Goal: Task Accomplishment & Management: Use online tool/utility

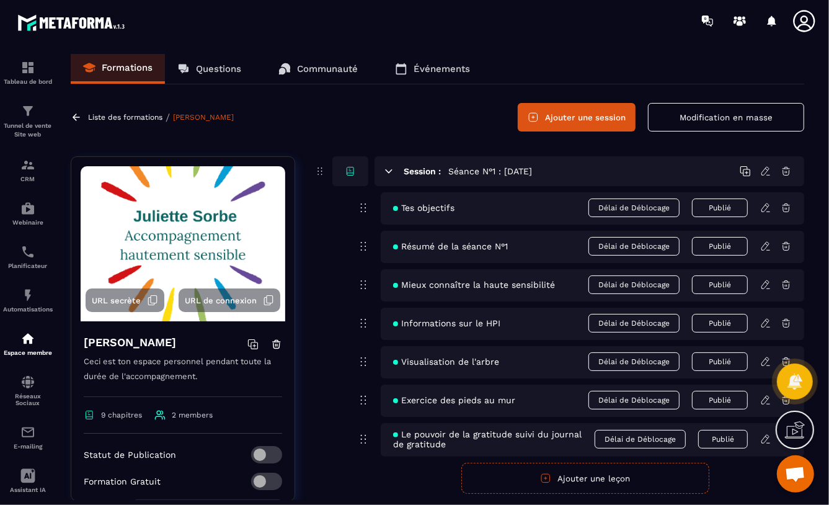
scroll to position [1752, 0]
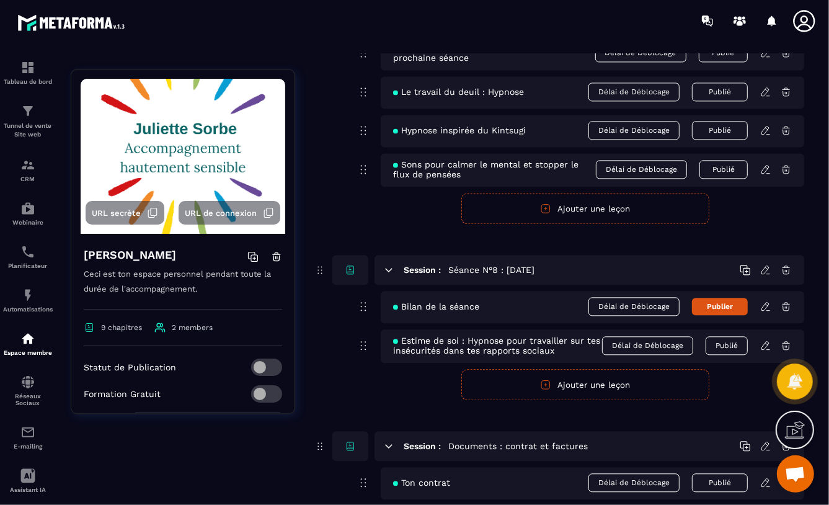
click at [762, 306] on icon at bounding box center [765, 306] width 11 height 11
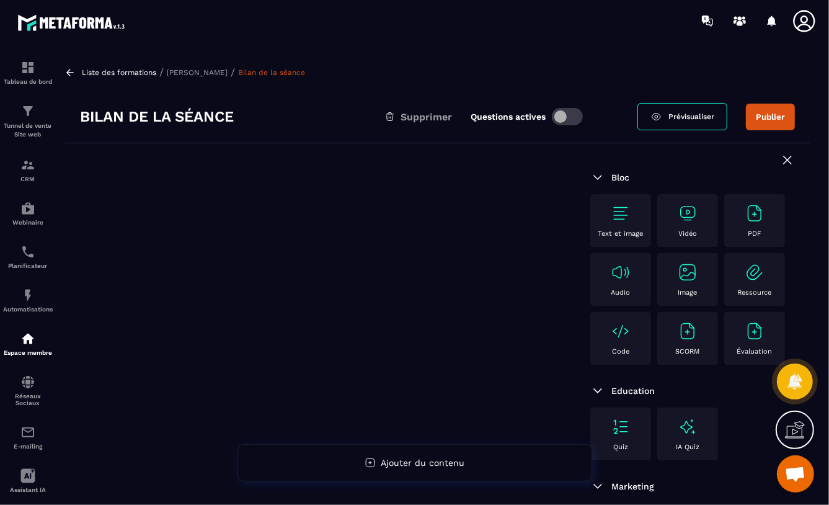
click at [745, 223] on img at bounding box center [755, 213] width 20 height 20
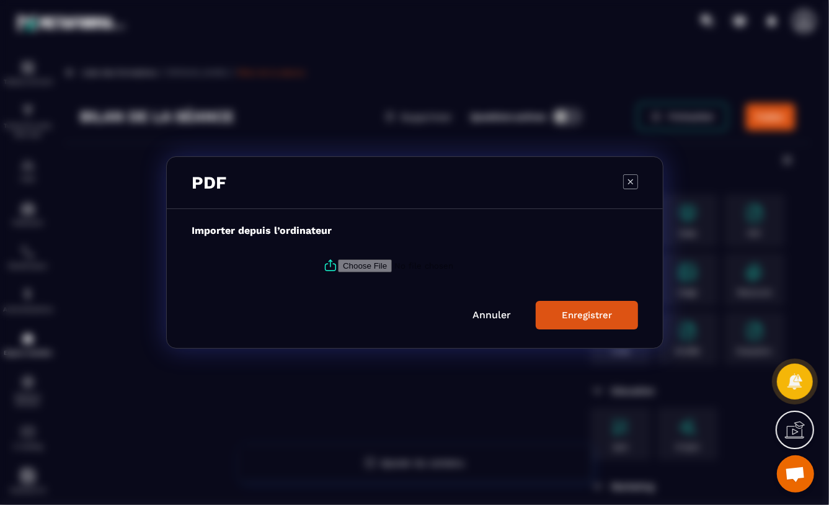
click at [366, 263] on input "Modal window" at bounding box center [422, 265] width 169 height 13
type input "**********"
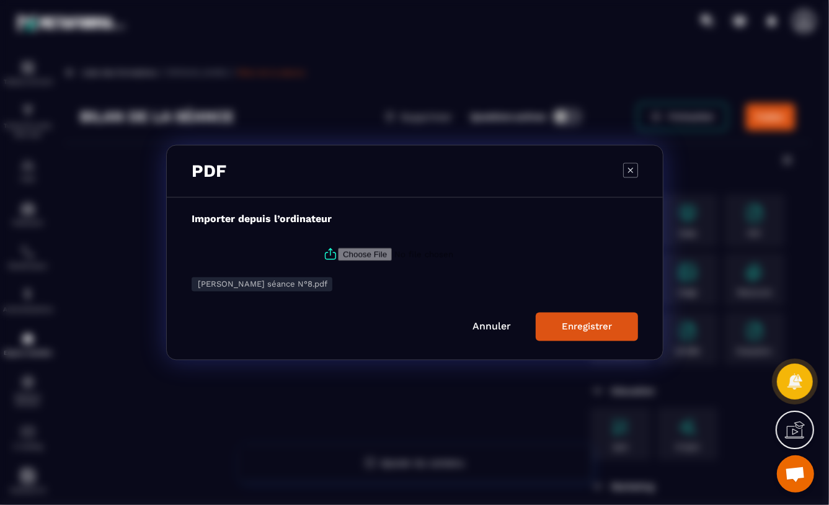
click at [568, 326] on div "Enregistrer" at bounding box center [587, 326] width 50 height 11
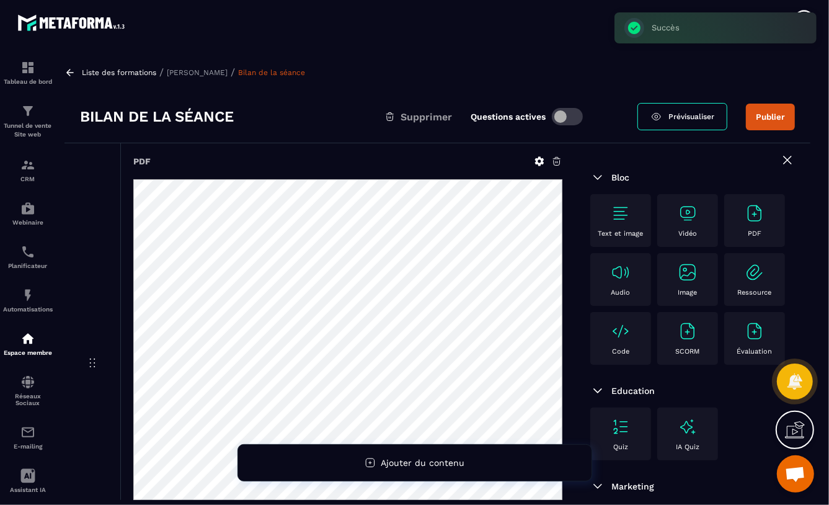
click at [559, 117] on span at bounding box center [567, 116] width 31 height 17
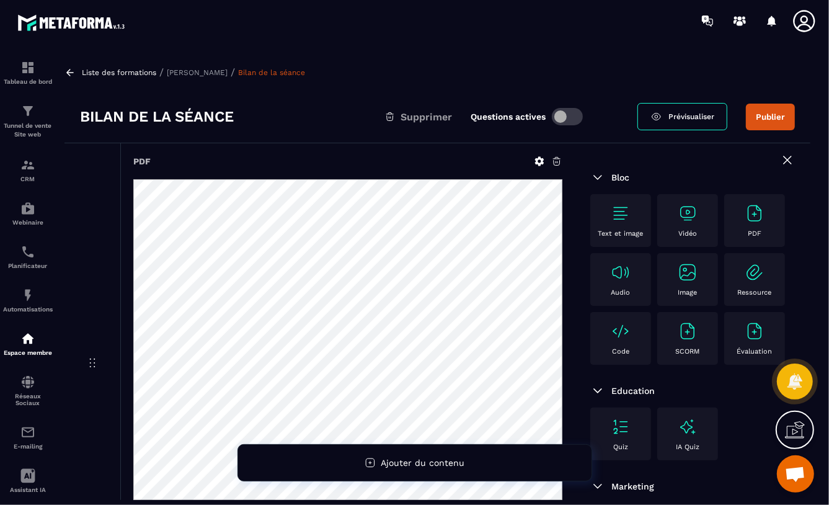
click at [760, 110] on button "Publier" at bounding box center [770, 117] width 49 height 27
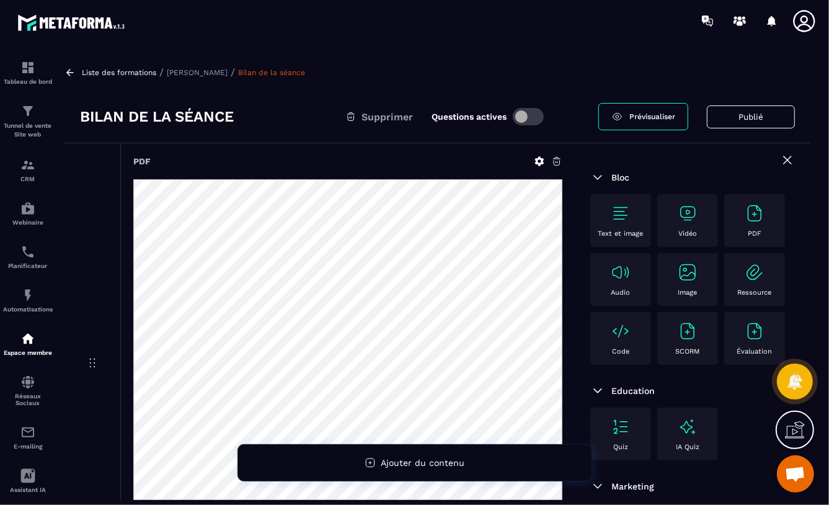
click at [188, 73] on p "[PERSON_NAME]" at bounding box center [197, 72] width 61 height 9
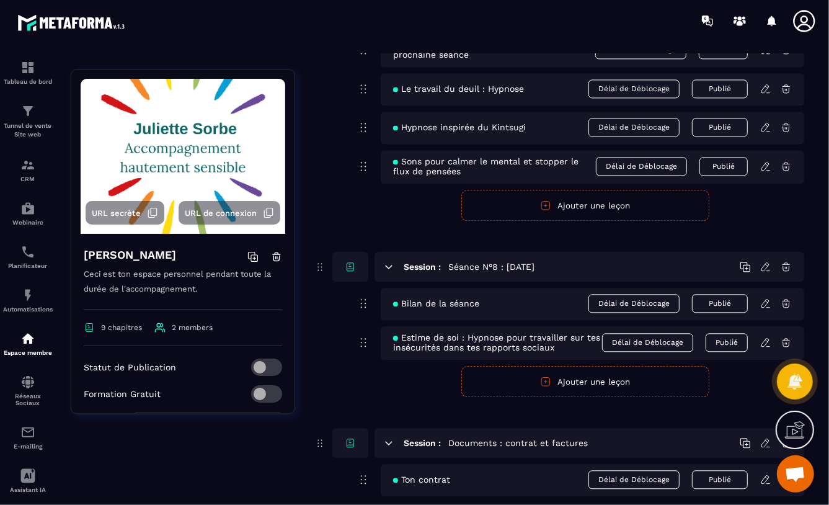
scroll to position [1772, 0]
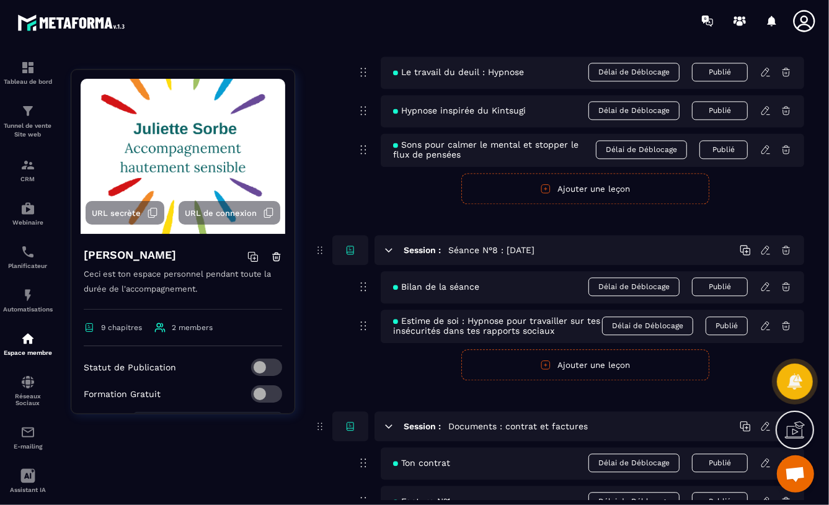
click at [766, 286] on icon at bounding box center [765, 286] width 11 height 11
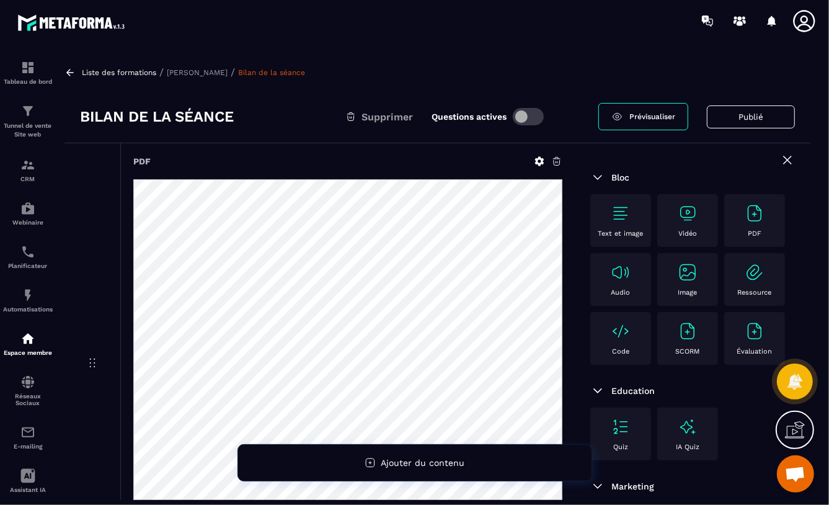
click at [555, 158] on icon at bounding box center [556, 162] width 7 height 8
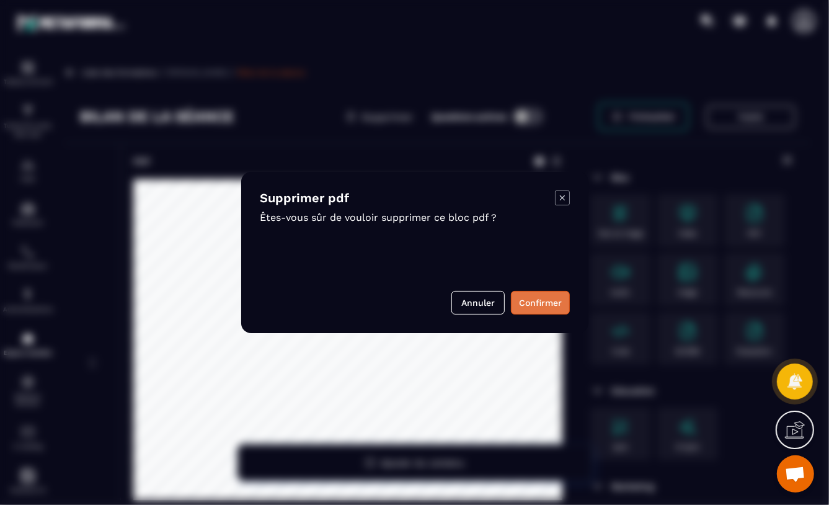
click at [533, 304] on button "Confirmer" at bounding box center [540, 303] width 59 height 24
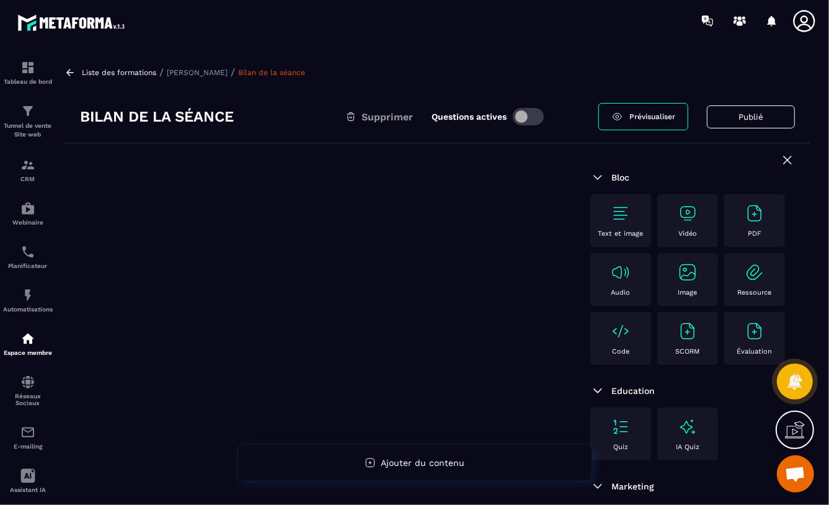
click at [745, 223] on img at bounding box center [755, 213] width 20 height 20
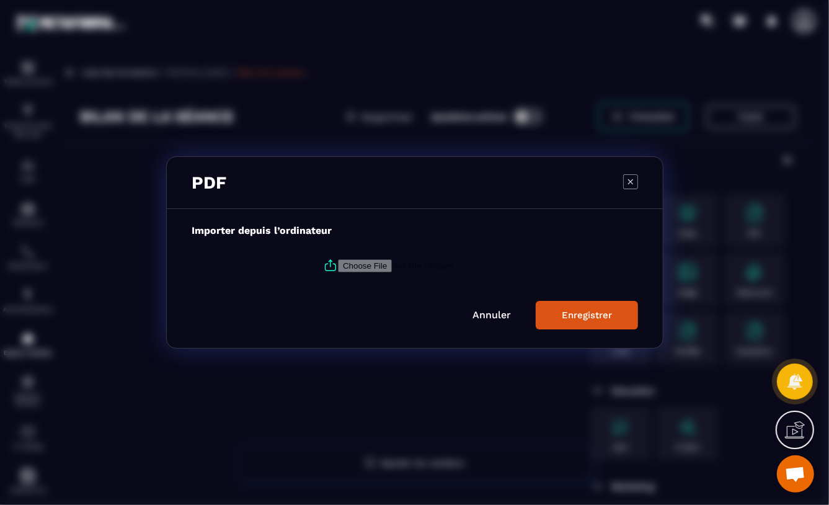
click at [366, 264] on input "Modal window" at bounding box center [422, 265] width 169 height 13
type input "**********"
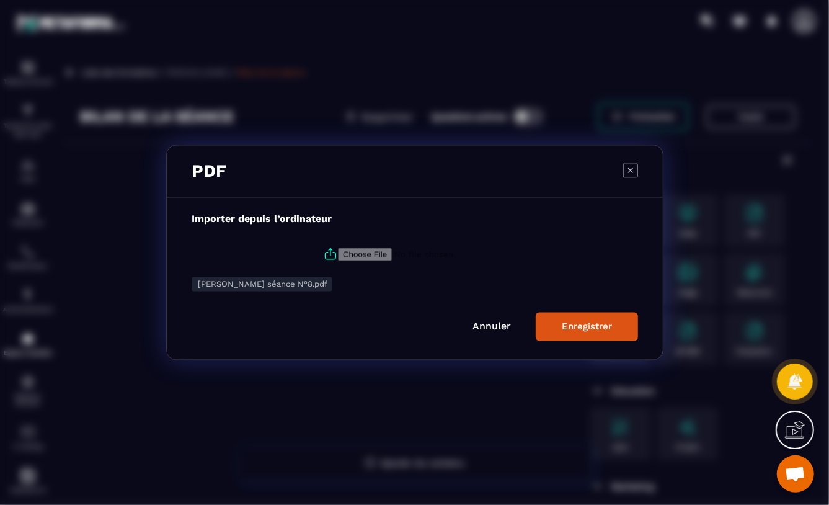
click at [553, 328] on button "Enregistrer" at bounding box center [587, 327] width 102 height 29
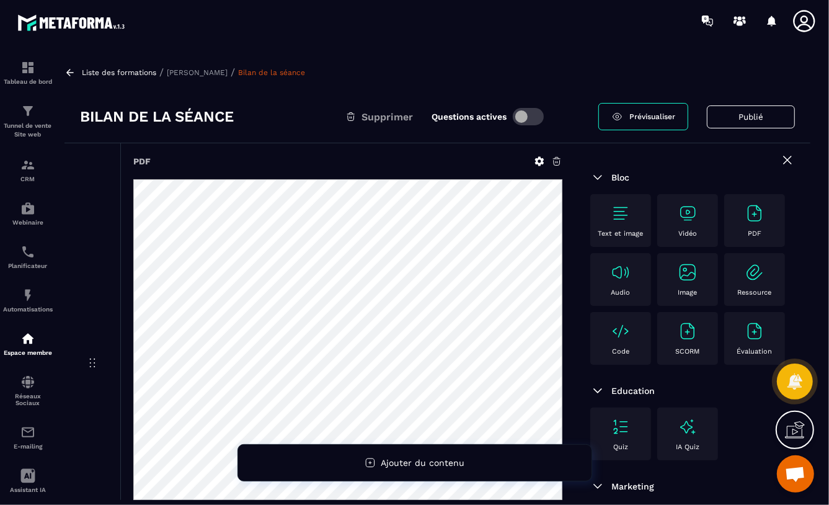
click at [473, 69] on div "Liste des formations / Juliette Sorbe / Bilan de la séance" at bounding box center [437, 72] width 746 height 12
click at [190, 71] on p "Juliette Sorbe" at bounding box center [197, 72] width 61 height 9
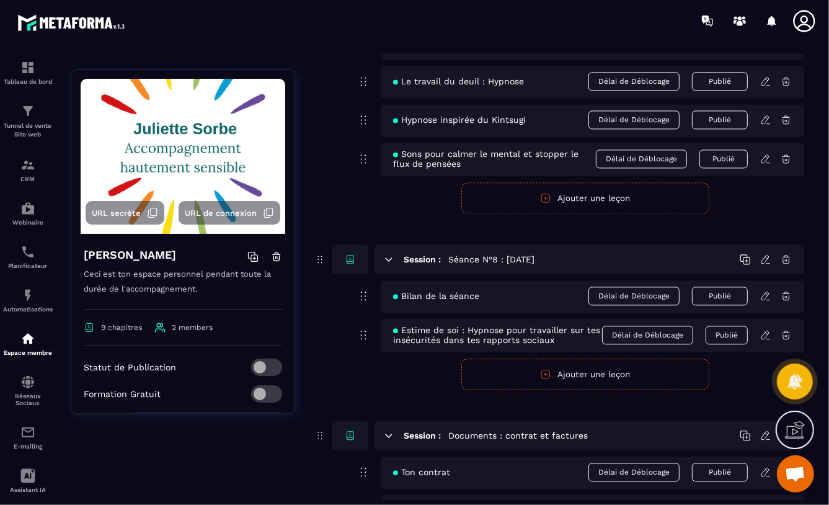
scroll to position [1772, 0]
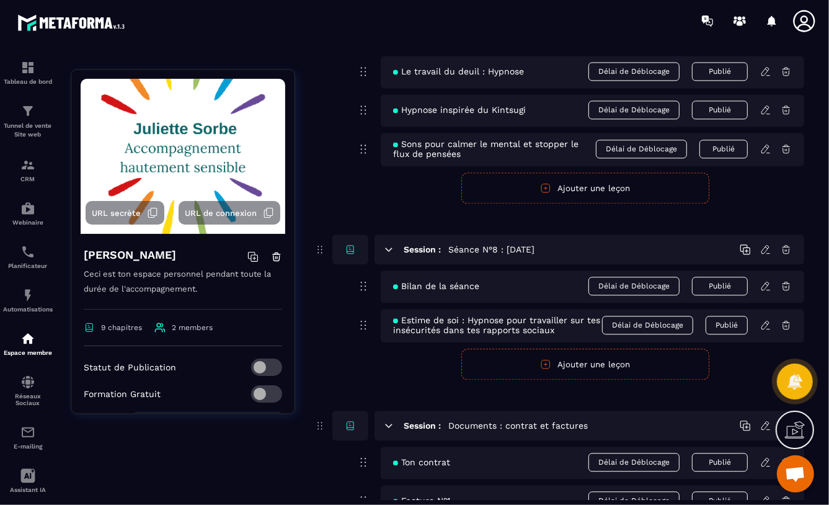
click at [570, 361] on button "Ajouter une leçon" at bounding box center [585, 364] width 248 height 31
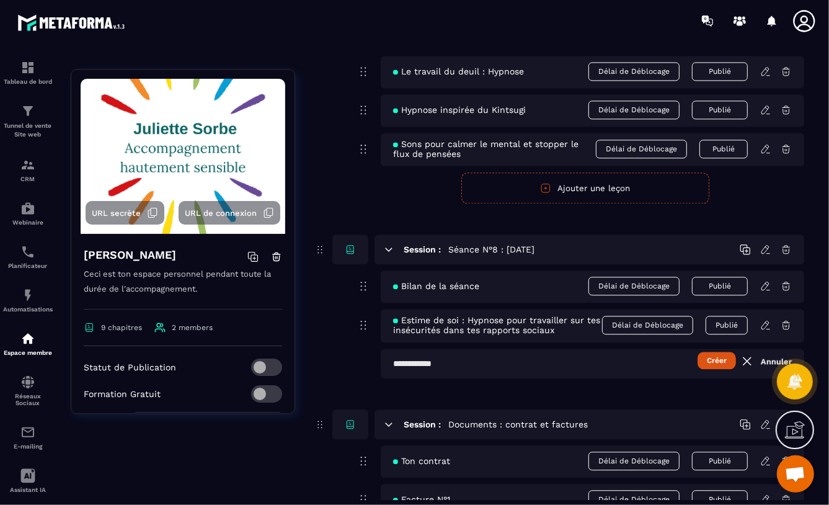
click at [393, 365] on input "text" at bounding box center [593, 364] width 424 height 30
type input "**********"
click at [709, 358] on button "Créer" at bounding box center [717, 360] width 38 height 17
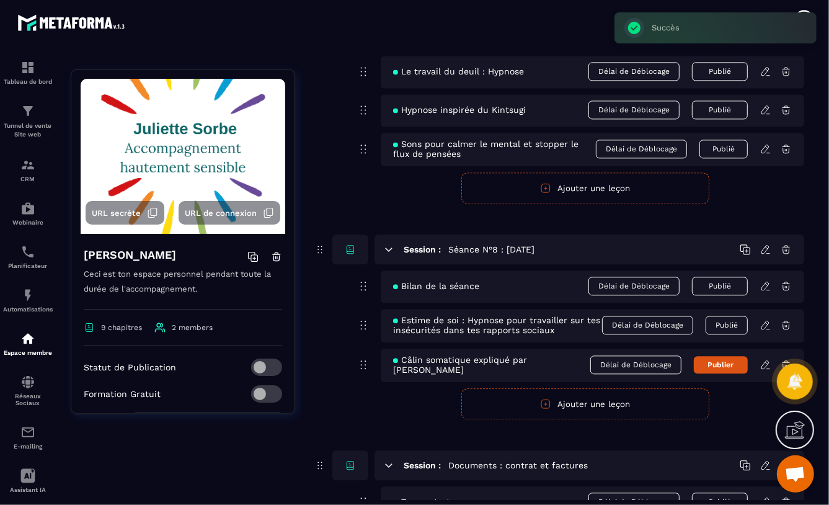
click at [725, 364] on button "Publier" at bounding box center [721, 364] width 54 height 17
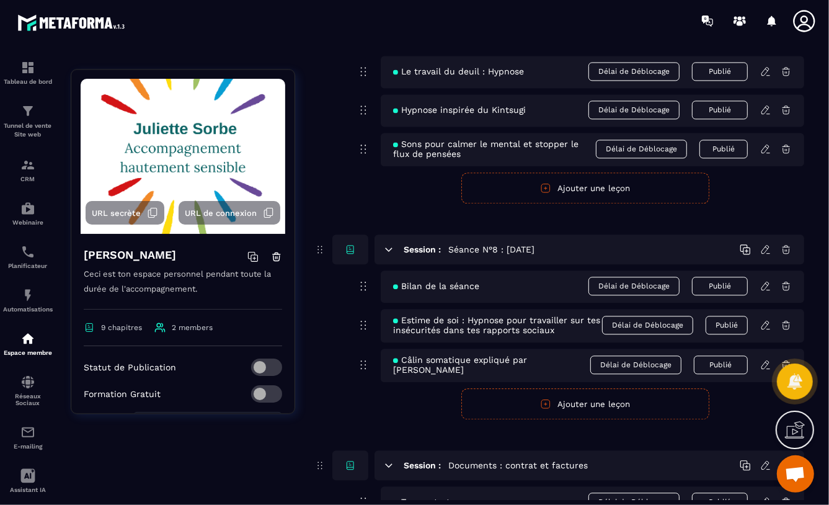
click at [766, 364] on icon at bounding box center [766, 363] width 2 height 2
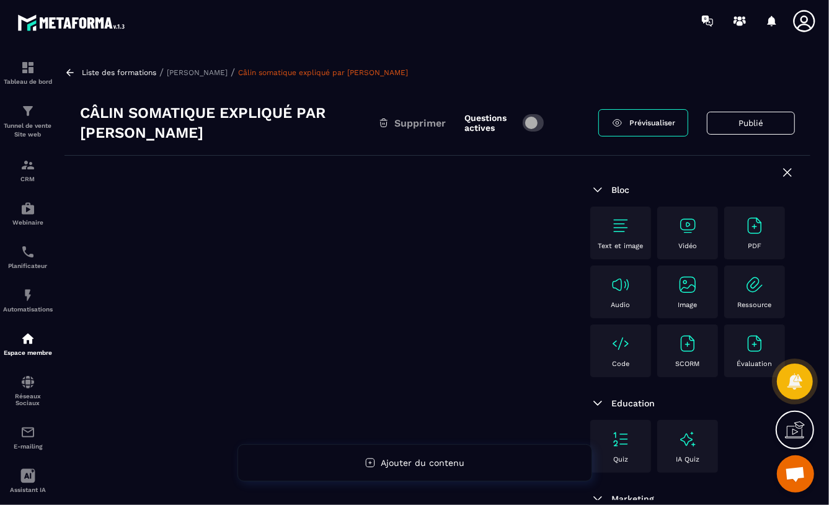
click at [675, 229] on div "Vidéo" at bounding box center [688, 233] width 48 height 34
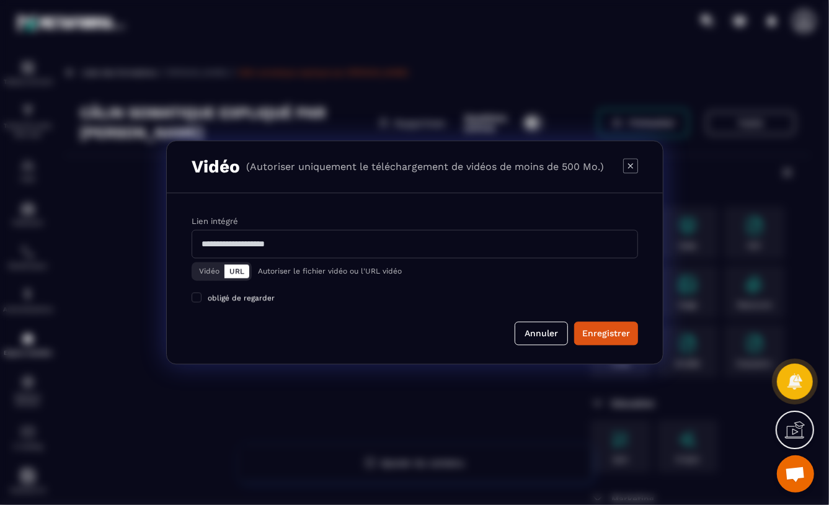
click at [205, 271] on button "Vidéo" at bounding box center [209, 272] width 30 height 14
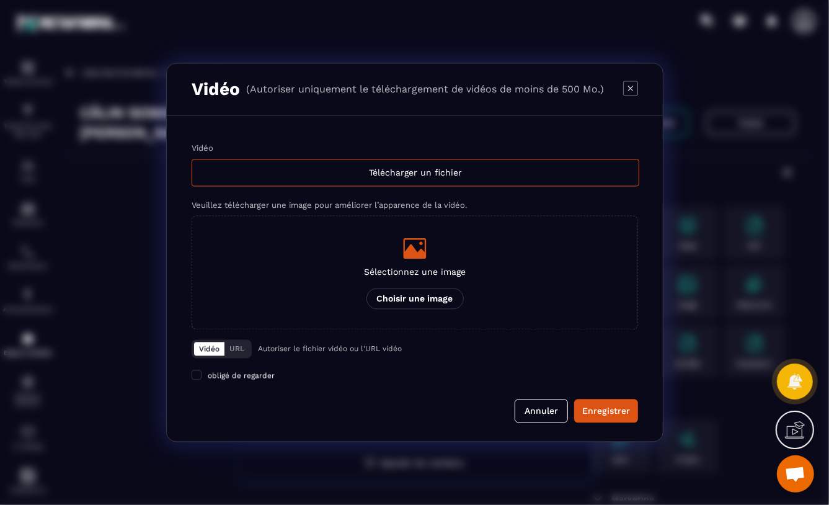
click at [411, 296] on p "Choisir une image" at bounding box center [414, 298] width 97 height 21
click at [0, 0] on input "Sélectionnez une image Choisir une image" at bounding box center [0, 0] width 0 height 0
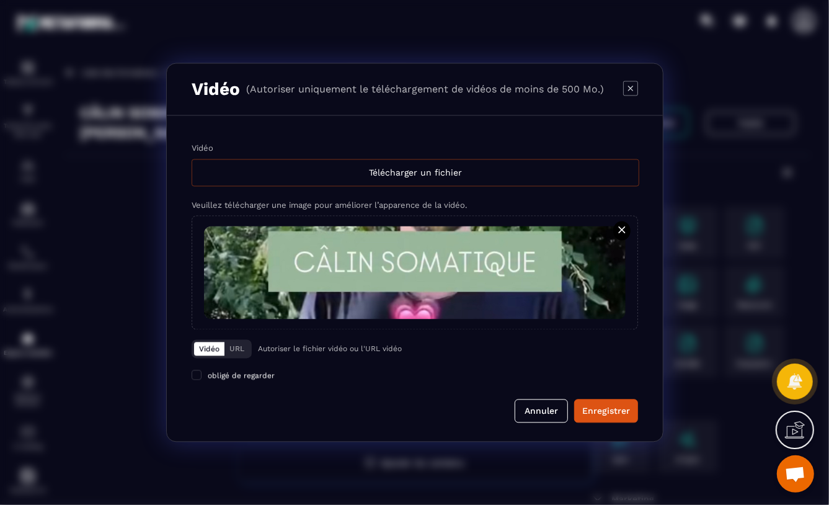
click at [396, 171] on div "Télécharger un fichier" at bounding box center [416, 172] width 448 height 27
click at [0, 0] on input "Vidéo Télécharger un fichier" at bounding box center [0, 0] width 0 height 0
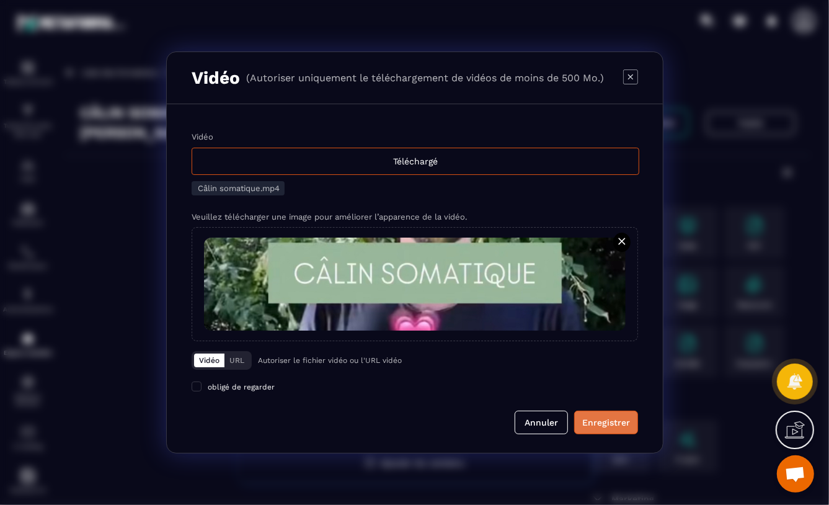
click at [603, 424] on div "Enregistrer" at bounding box center [606, 422] width 48 height 12
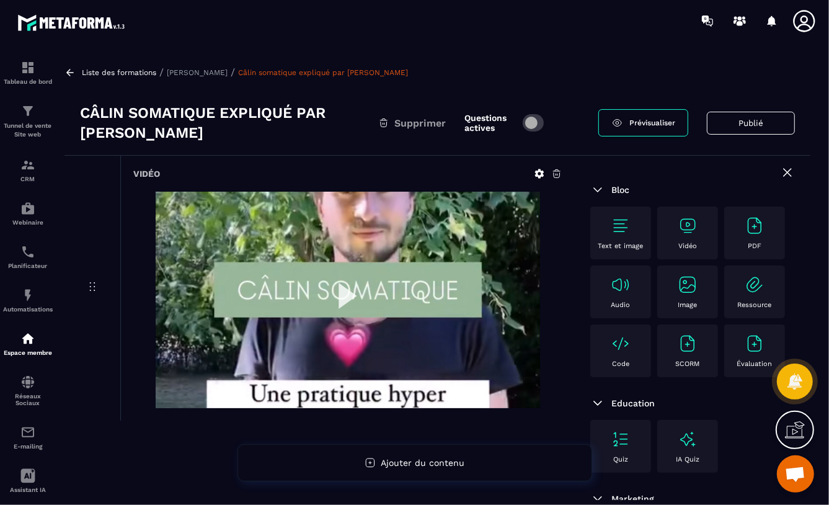
click at [540, 171] on icon at bounding box center [539, 173] width 9 height 9
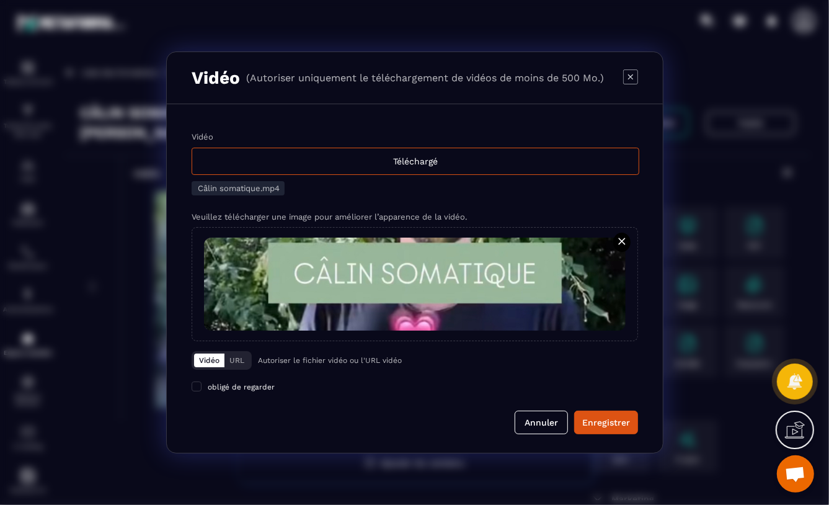
click at [620, 240] on icon "Modal window" at bounding box center [622, 241] width 12 height 12
click at [0, 0] on input "Modal window" at bounding box center [0, 0] width 0 height 0
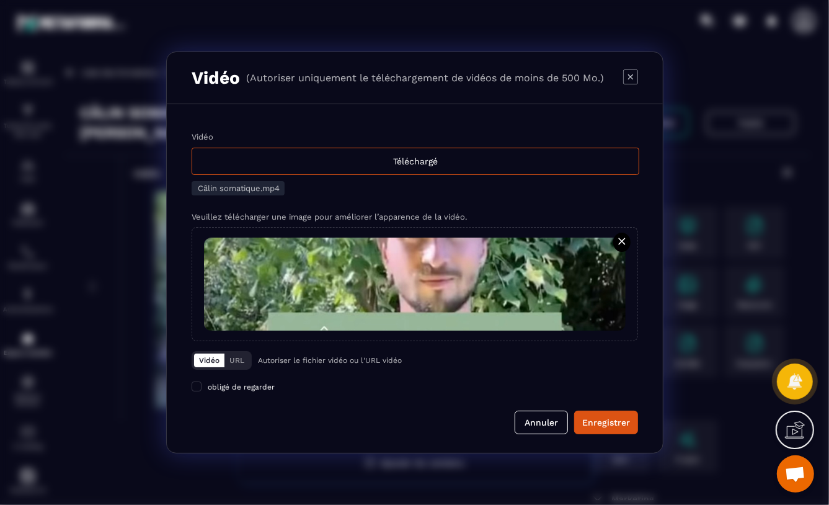
drag, startPoint x: 608, startPoint y: 422, endPoint x: 617, endPoint y: 418, distance: 10.0
click at [608, 422] on div "Enregistrer" at bounding box center [606, 422] width 48 height 12
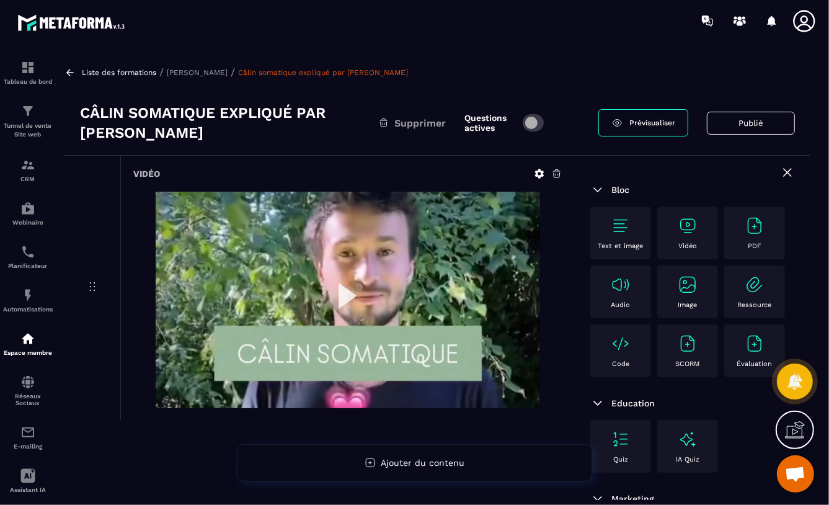
click at [534, 122] on span at bounding box center [534, 122] width 22 height 17
click at [632, 124] on span "Prévisualiser" at bounding box center [652, 122] width 46 height 9
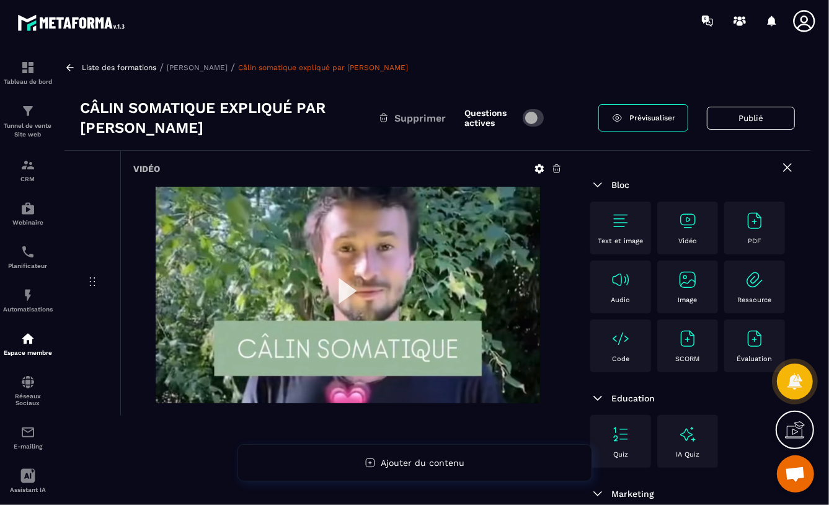
scroll to position [6, 0]
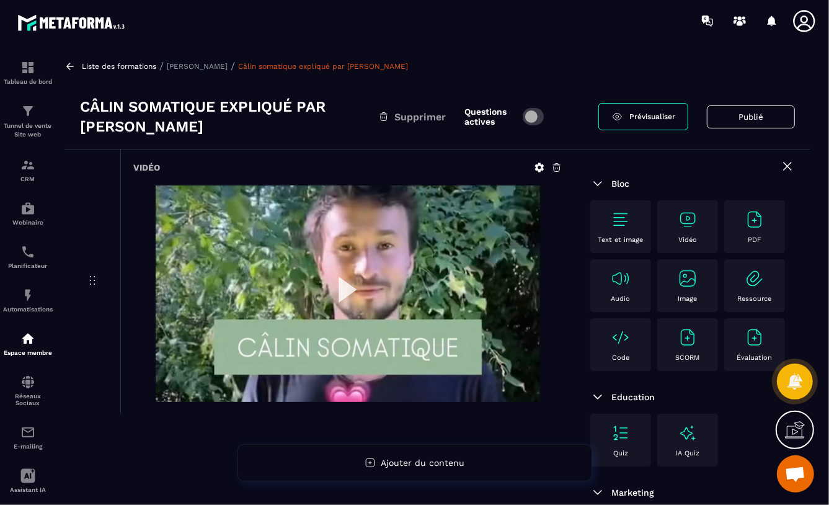
click at [348, 288] on img at bounding box center [348, 293] width 384 height 216
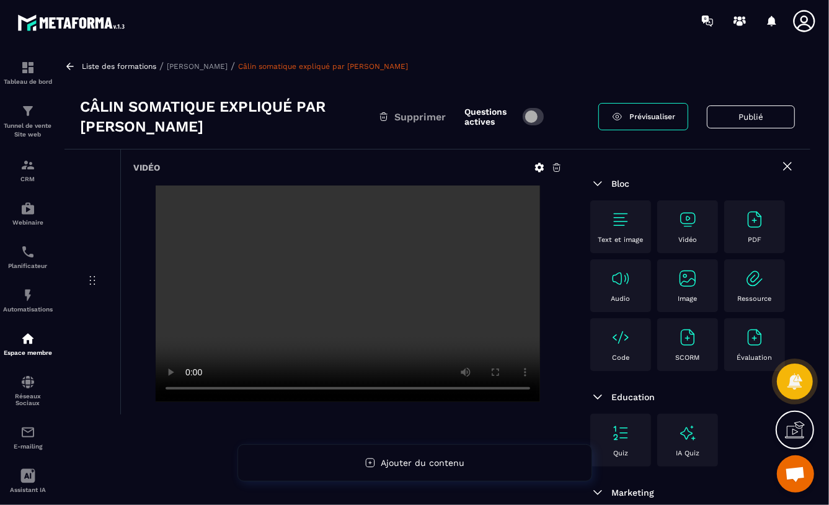
click at [652, 117] on span "Prévisualiser" at bounding box center [652, 116] width 46 height 9
click at [531, 113] on span at bounding box center [534, 116] width 22 height 17
click at [541, 111] on span at bounding box center [534, 116] width 22 height 17
click at [731, 117] on button "Publié" at bounding box center [751, 116] width 88 height 23
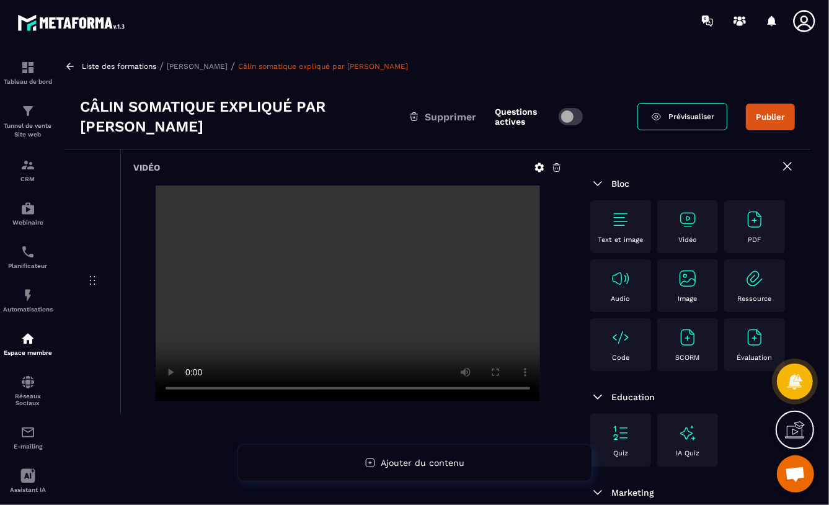
click at [773, 118] on button "Publier" at bounding box center [770, 117] width 49 height 27
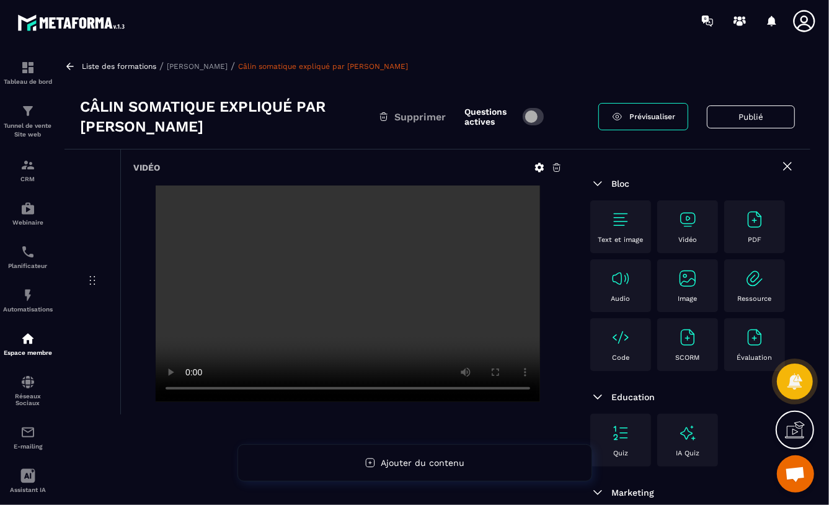
click at [192, 63] on p "Juliette Sorbe" at bounding box center [197, 66] width 61 height 9
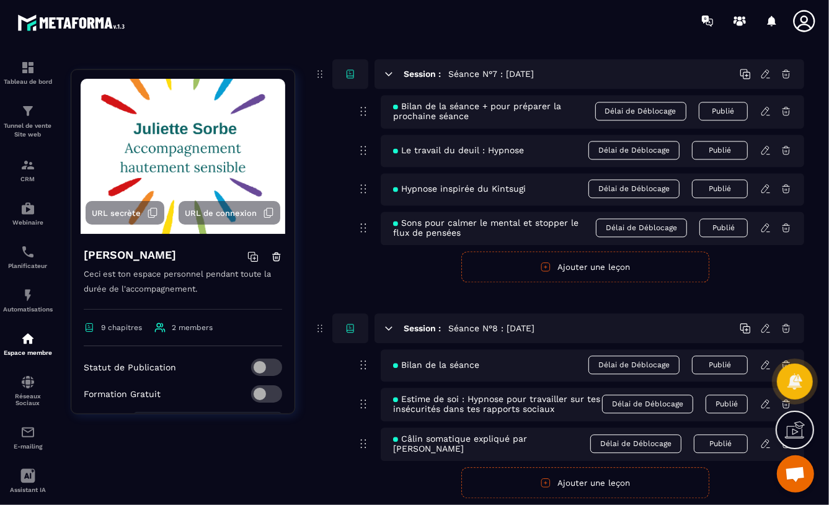
scroll to position [1805, 0]
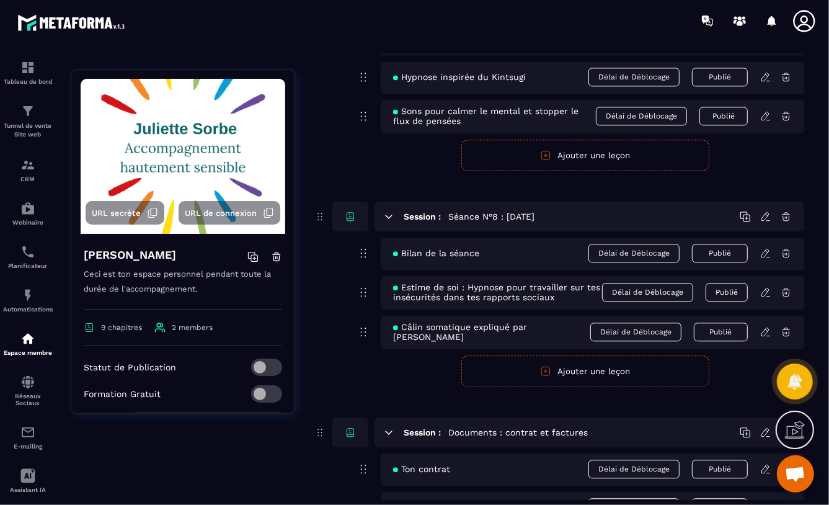
click at [496, 331] on span "Câlin somatique expliqué par Guillaume Zeender" at bounding box center [491, 332] width 197 height 20
click at [762, 332] on icon at bounding box center [765, 331] width 11 height 11
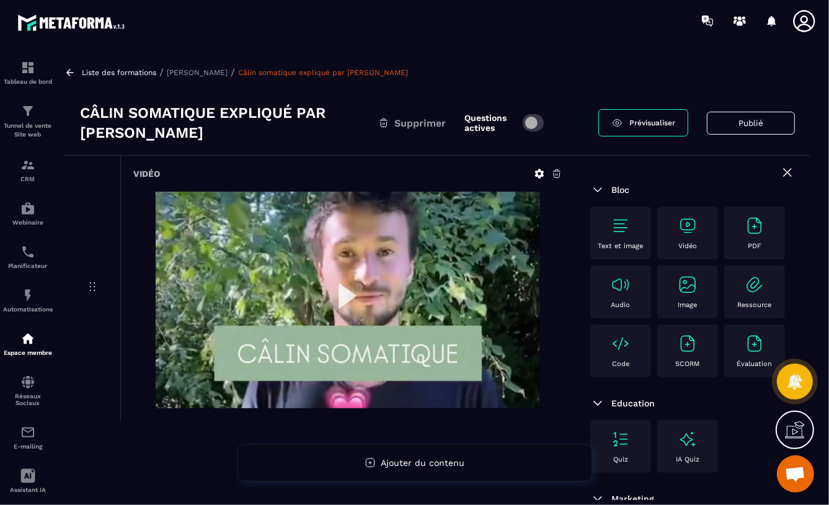
click at [629, 122] on span "Prévisualiser" at bounding box center [652, 122] width 46 height 9
